Goal: Ask a question: Seek information or help from site administrators or community

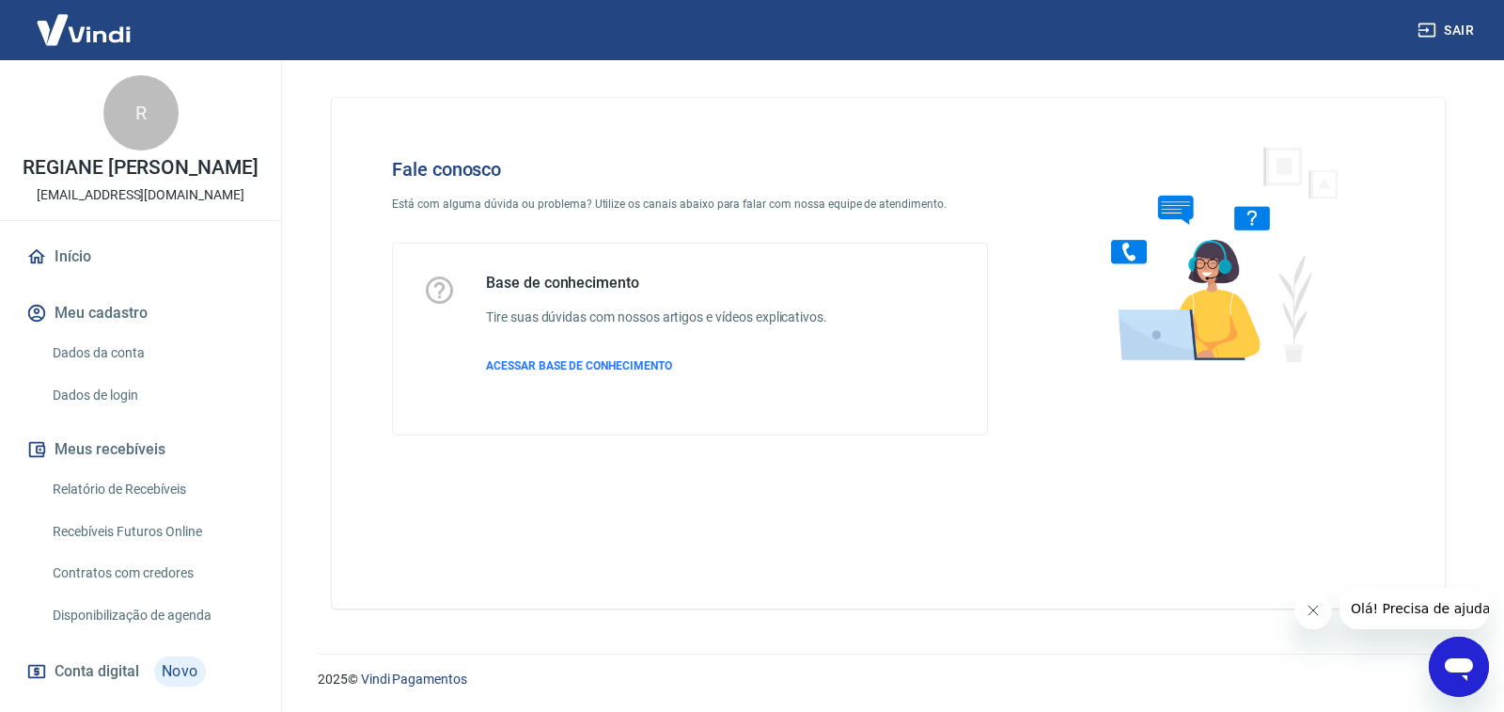
click at [1455, 664] on icon "Abrir janela de mensagens" at bounding box center [1459, 669] width 28 height 23
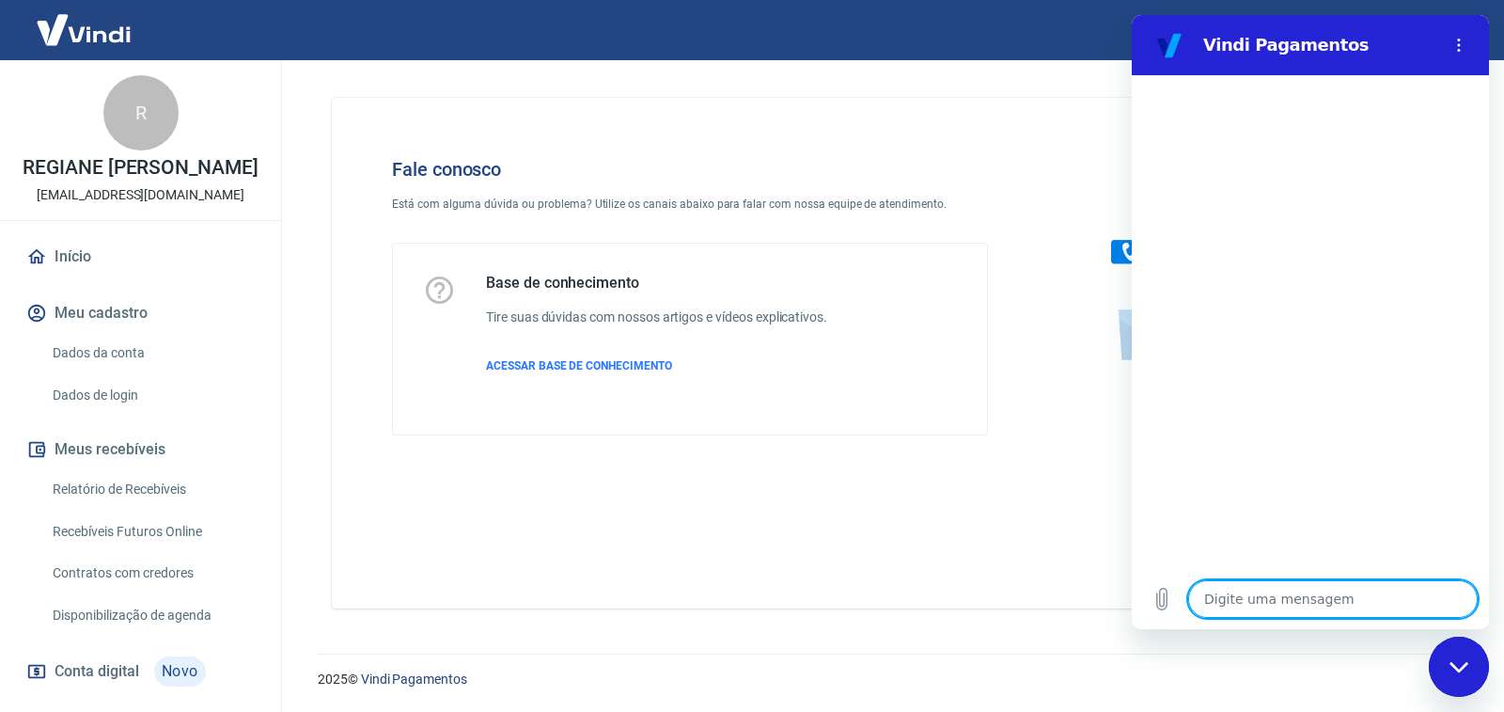
click at [1285, 601] on textarea at bounding box center [1333, 599] width 290 height 38
type textarea "p"
type textarea "x"
type textarea "pe"
type textarea "x"
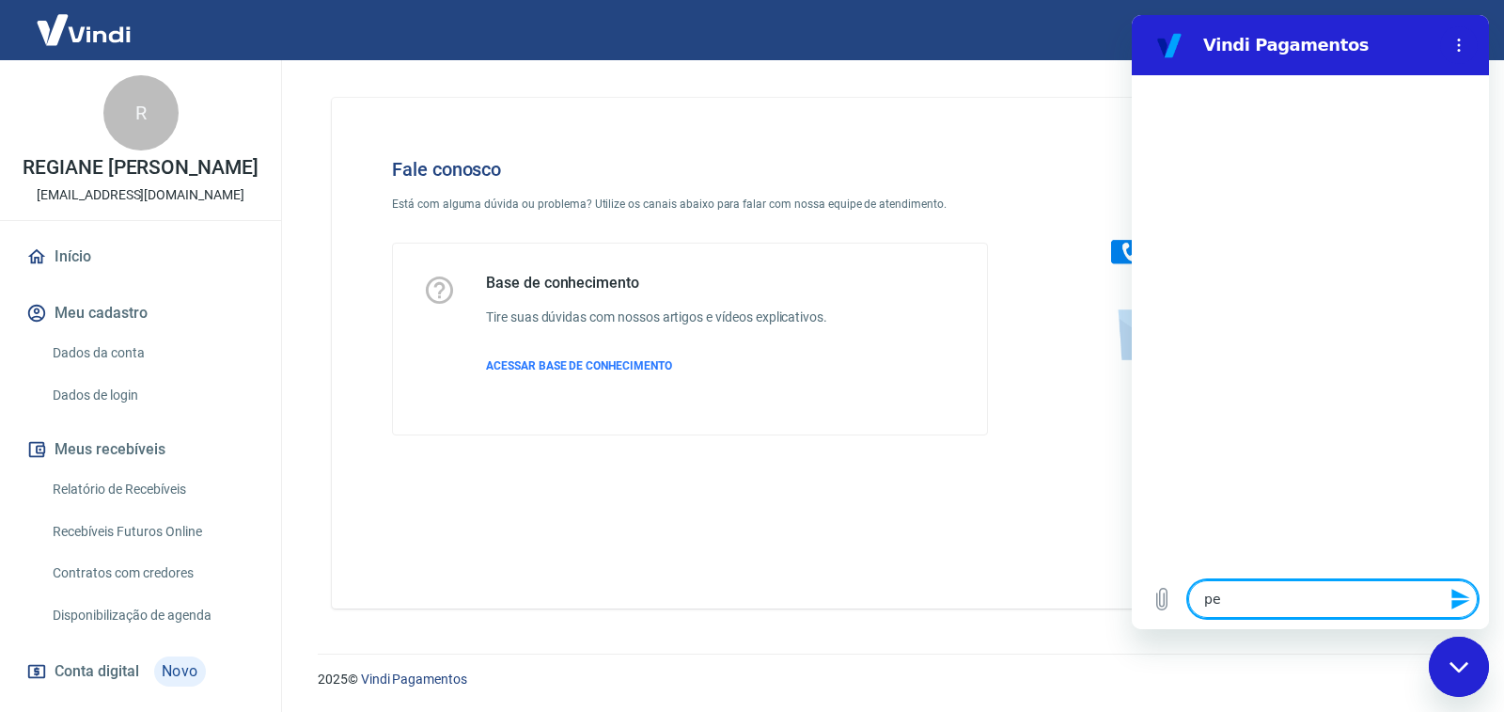
type textarea "ped"
type textarea "x"
type textarea "pedi"
type textarea "x"
type textarea "pedid"
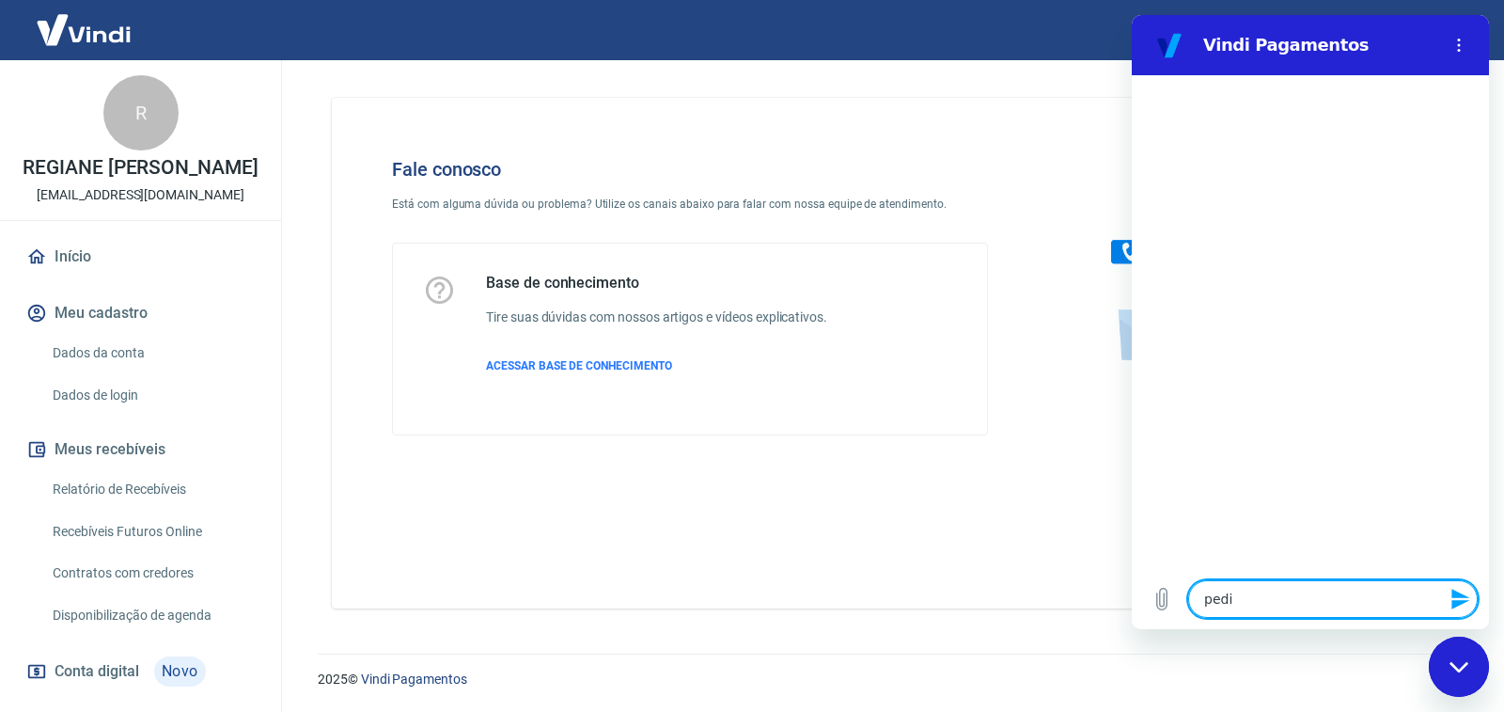
type textarea "x"
type textarea "pedido"
type textarea "x"
type textarea "pedido"
type textarea "x"
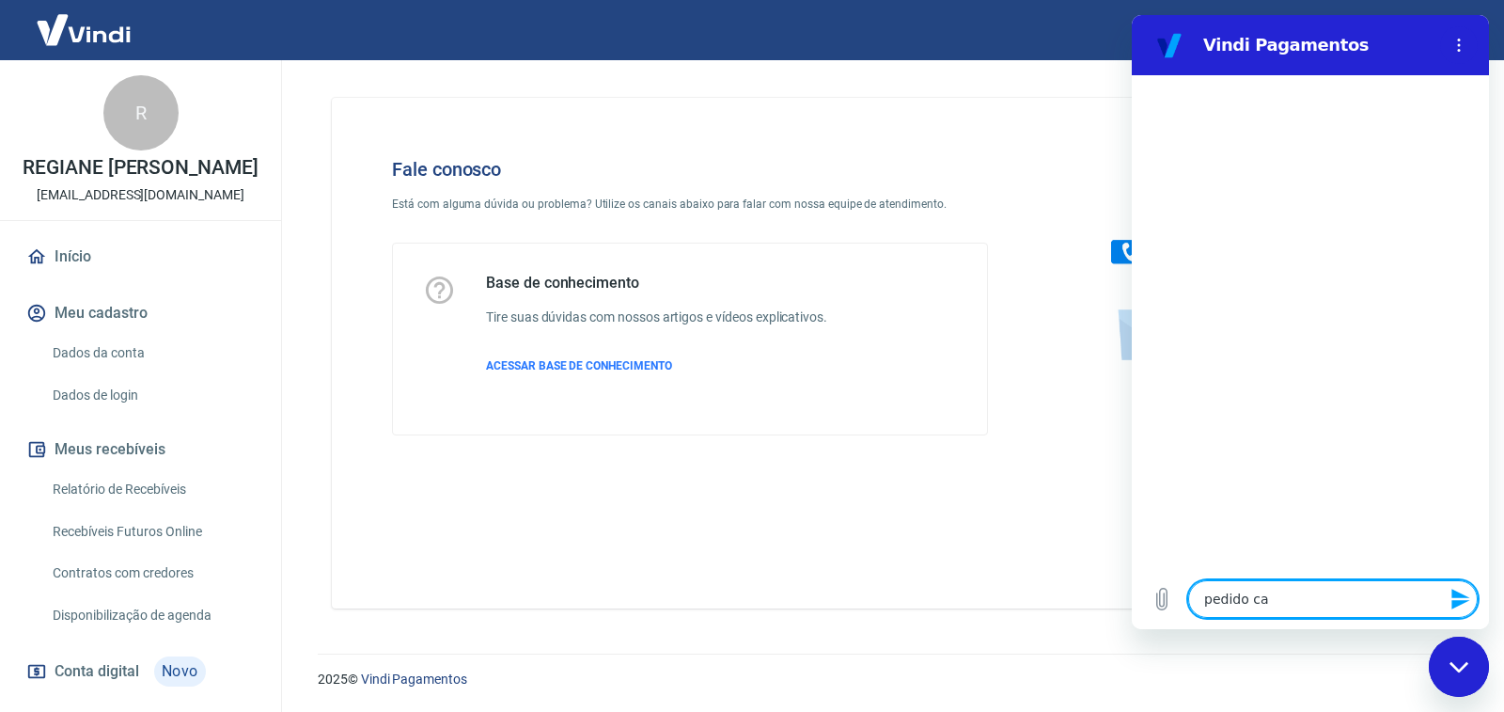
type textarea "pedido can"
type textarea "x"
type textarea "pedido canc"
type textarea "x"
type textarea "pedido cance"
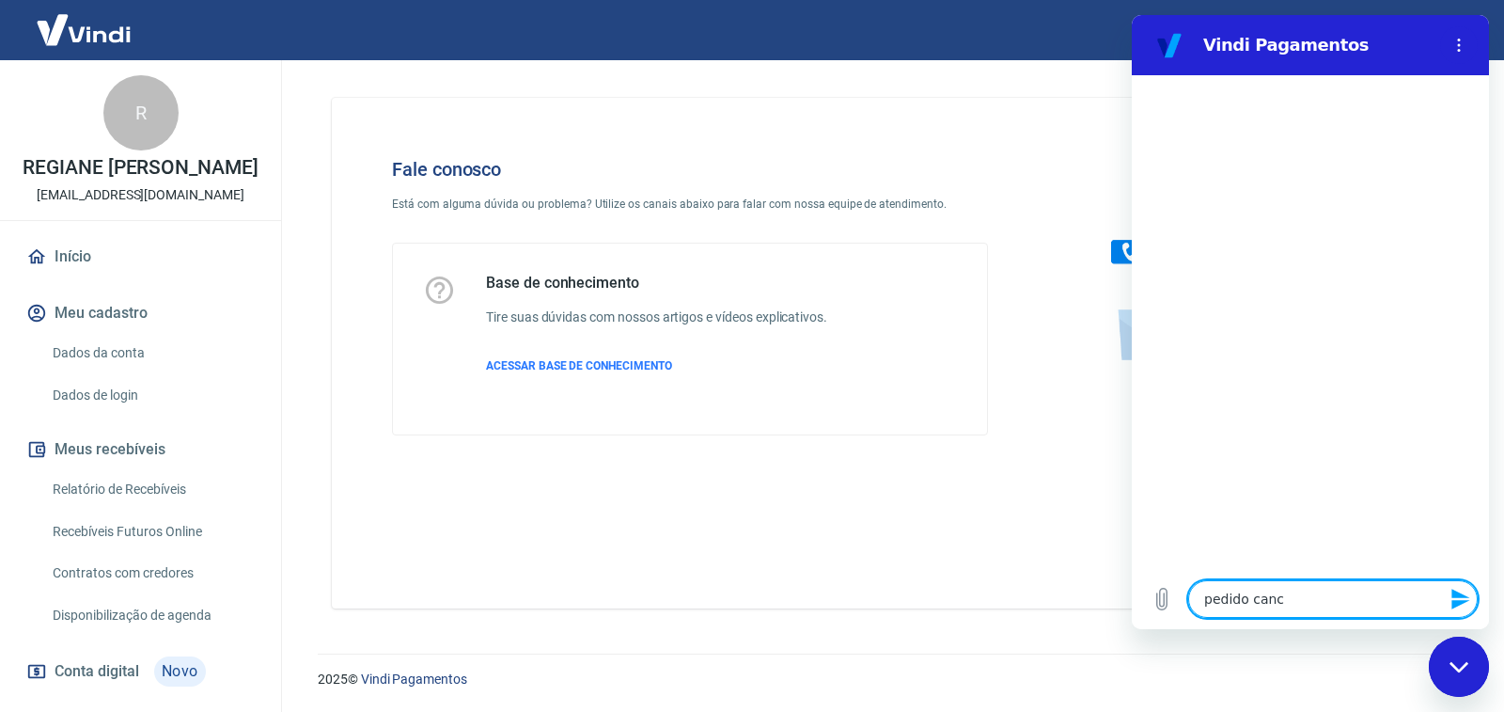
type textarea "x"
type textarea "pedido cancel"
type textarea "x"
type textarea "pedido cancela"
type textarea "x"
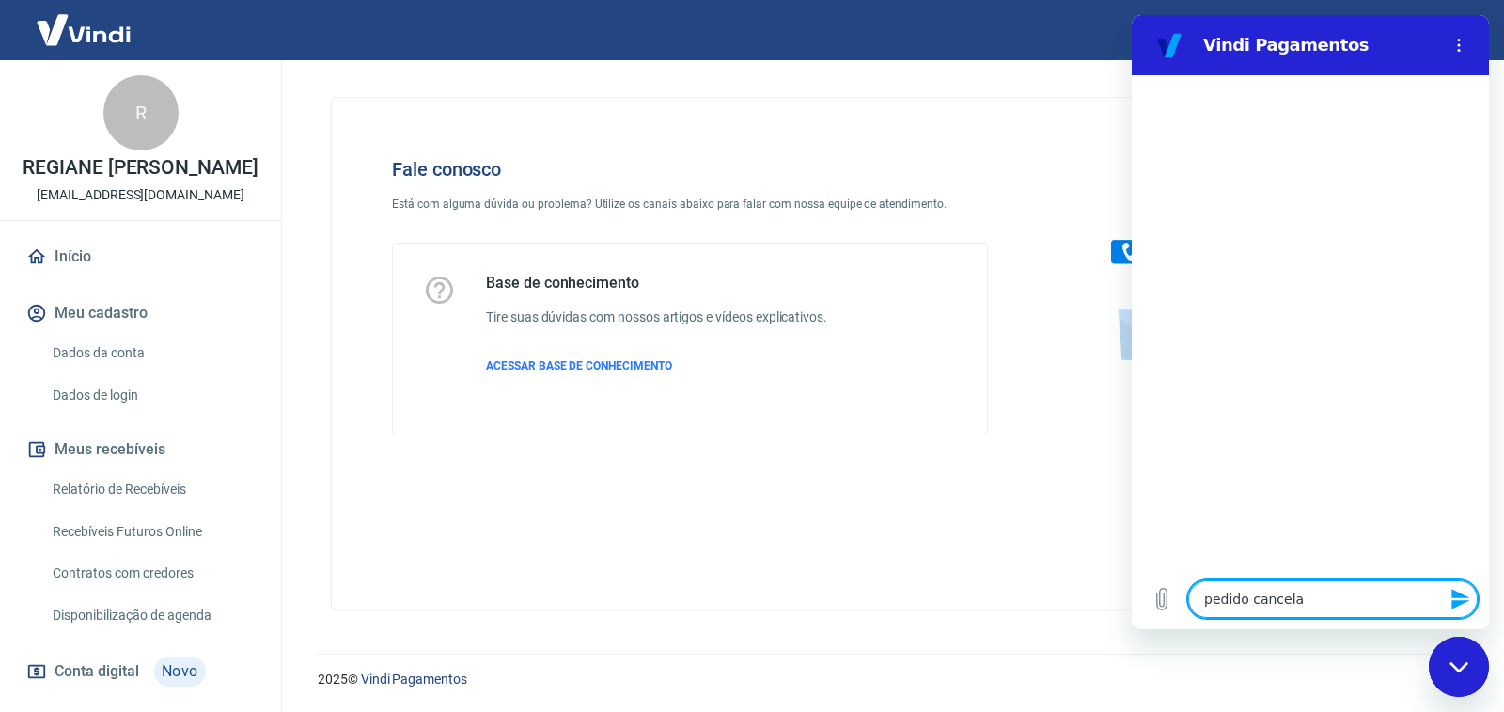
type textarea "pedido cancelad"
type textarea "x"
type textarea "pedido cancelado"
type textarea "x"
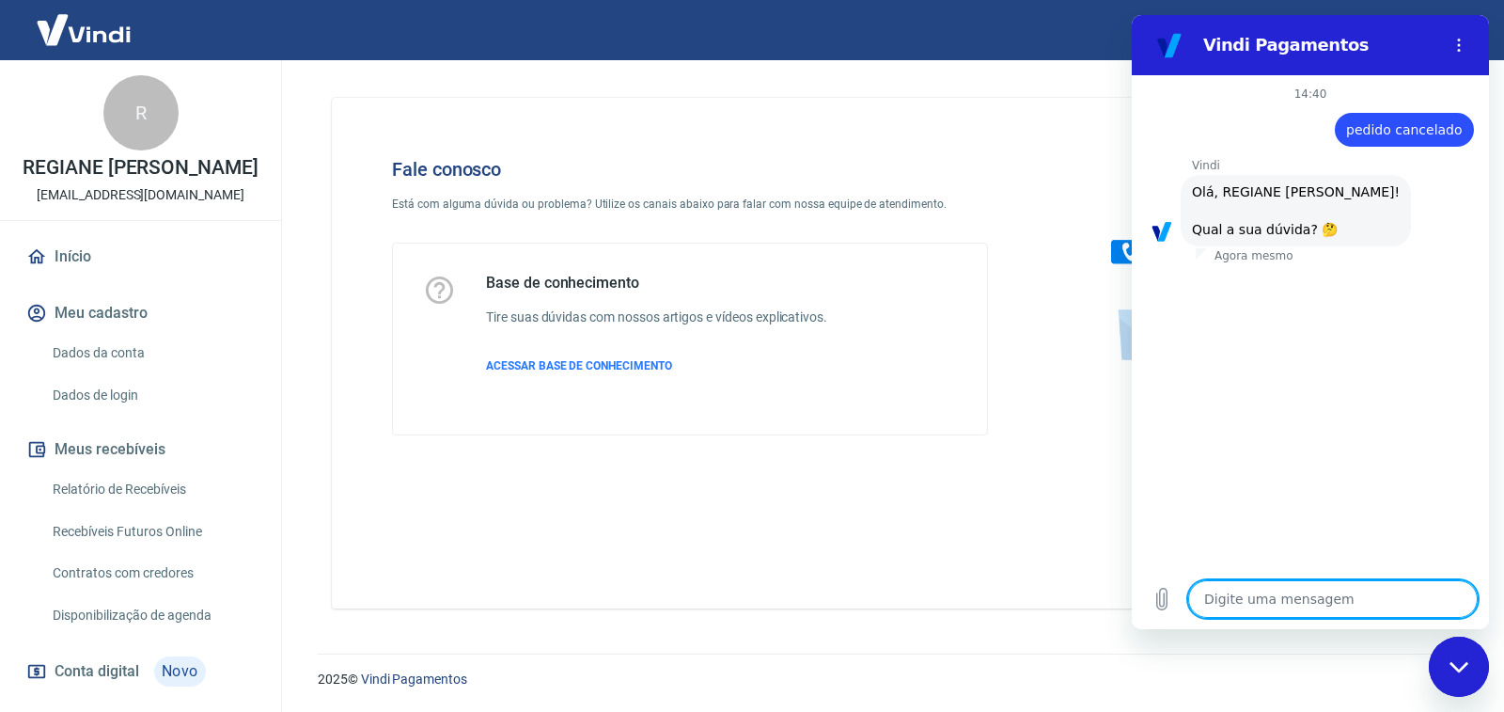
scroll to position [88, 0]
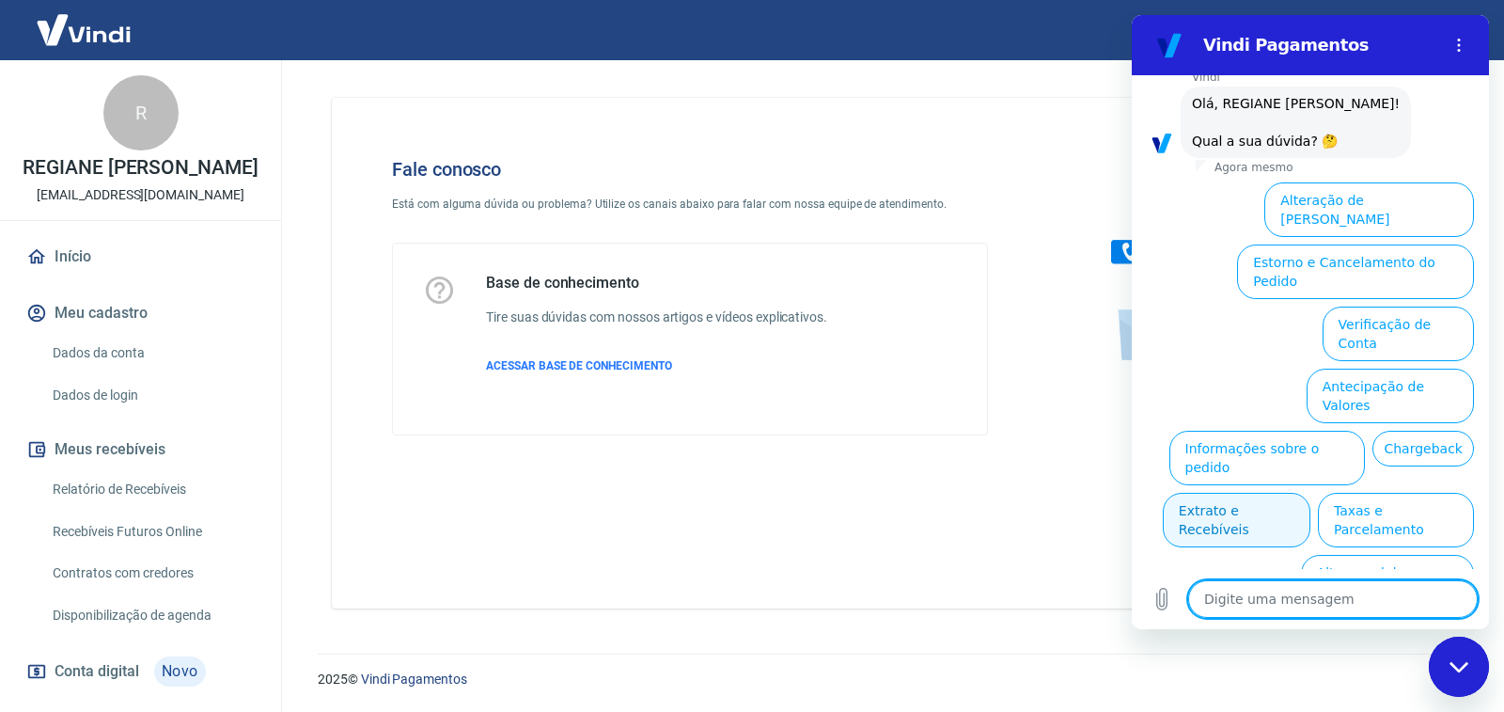
click at [1311, 493] on button "Extrato e Recebíveis" at bounding box center [1237, 520] width 148 height 55
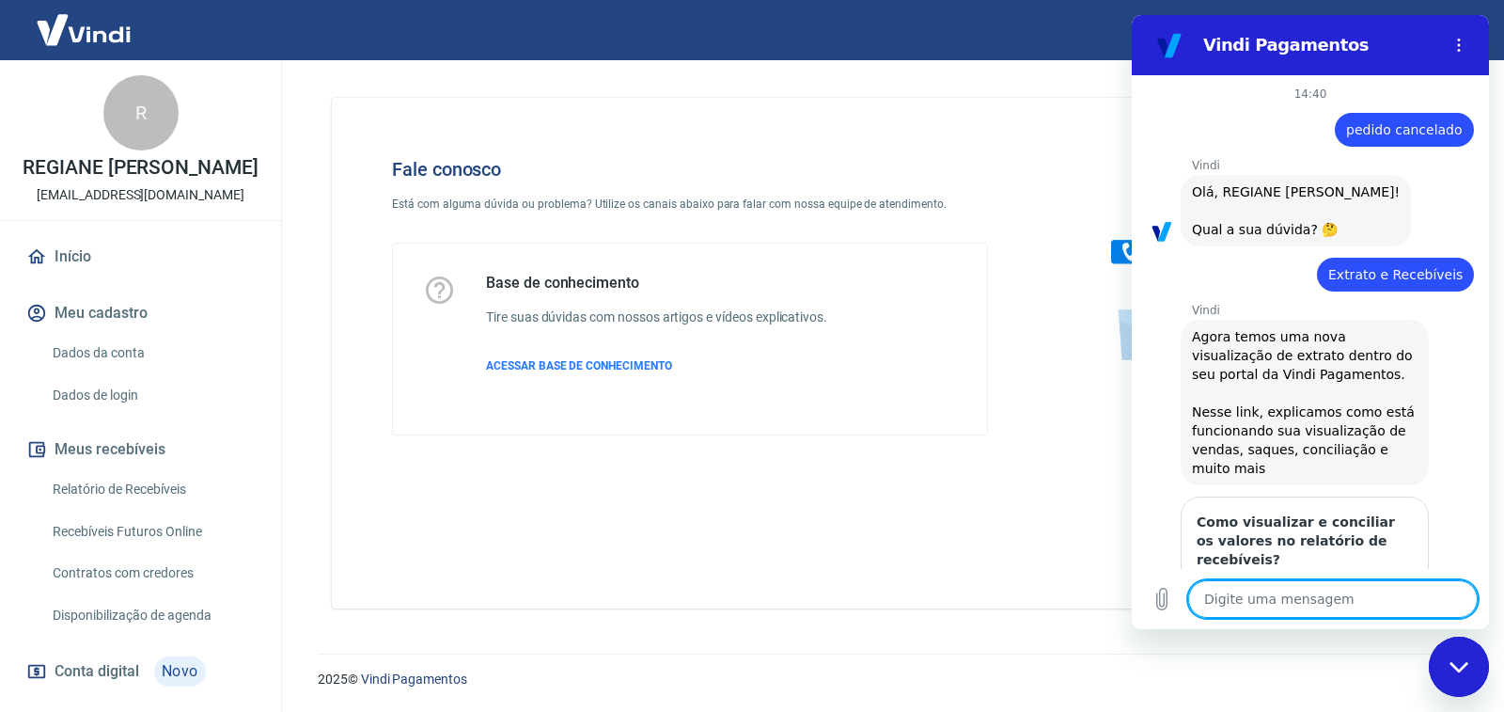
scroll to position [256, 0]
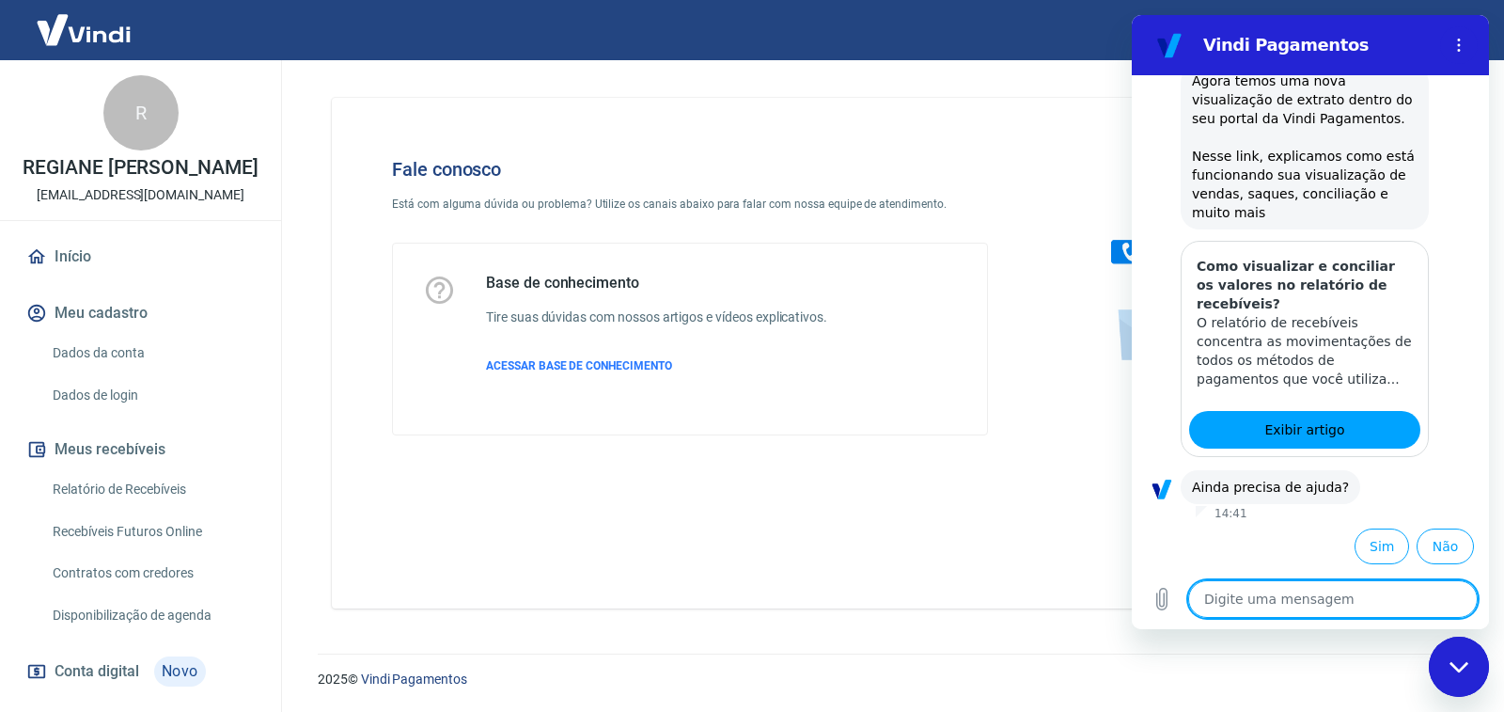
type textarea "x"
